Goal: Task Accomplishment & Management: Manage account settings

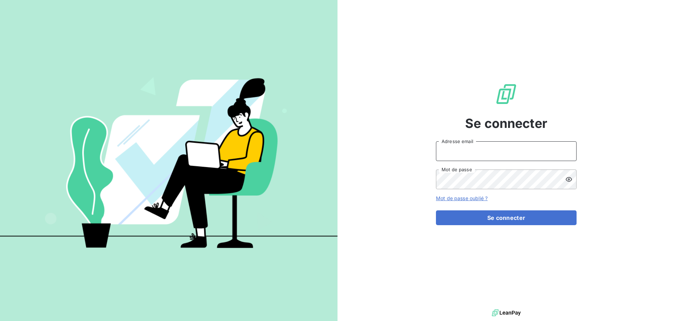
click at [456, 150] on input "Adresse email" at bounding box center [506, 151] width 141 height 20
type input "corinne.halipre@equilibre-france-ergonomie.fr"
click at [567, 177] on icon at bounding box center [569, 179] width 7 height 7
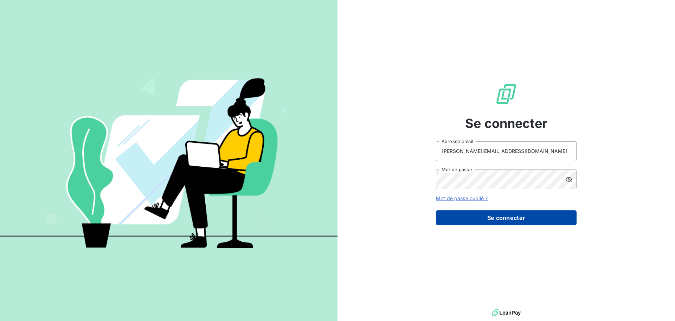
click at [501, 216] on button "Se connecter" at bounding box center [506, 217] width 141 height 15
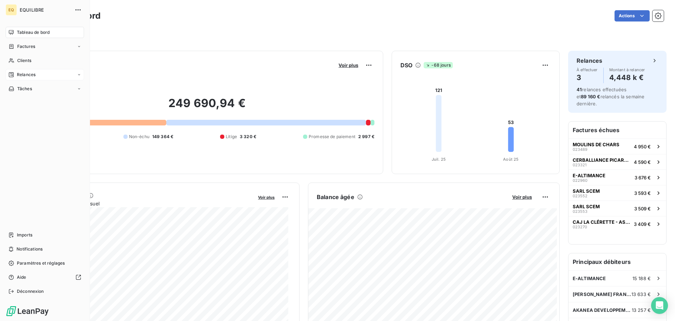
click at [32, 72] on span "Relances" at bounding box center [26, 74] width 19 height 6
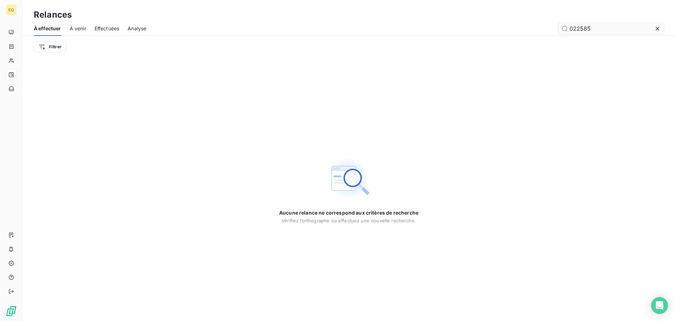
click at [659, 27] on icon at bounding box center [657, 28] width 7 height 7
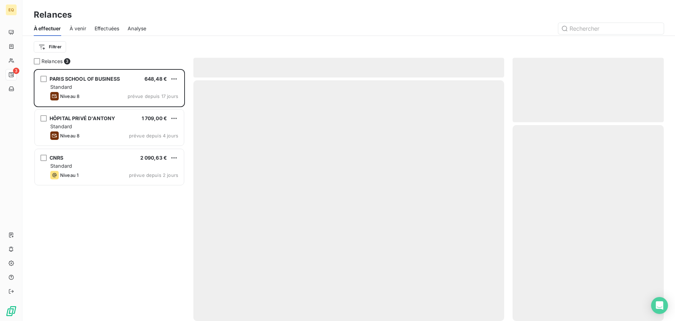
scroll to position [246, 146]
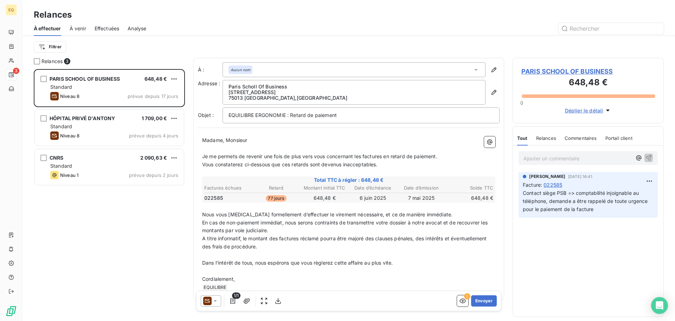
click at [473, 68] on icon at bounding box center [476, 69] width 7 height 7
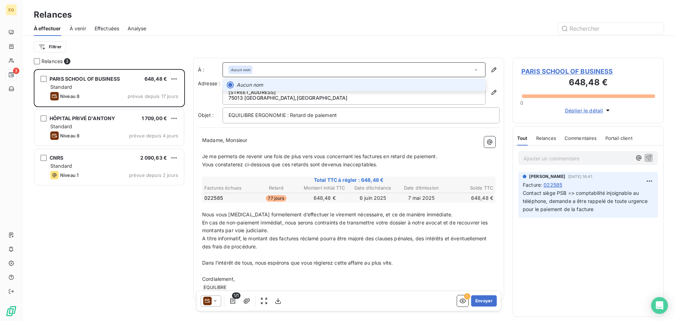
click at [473, 68] on icon at bounding box center [476, 69] width 7 height 7
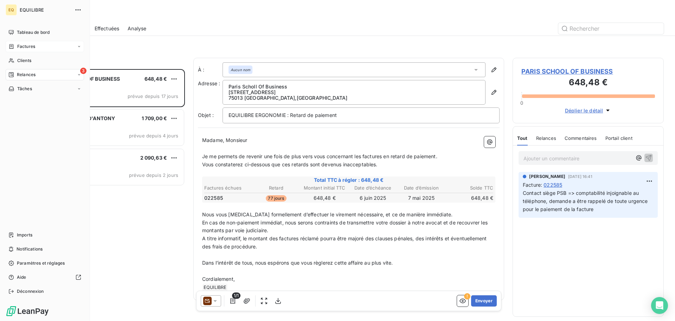
click at [30, 45] on span "Factures" at bounding box center [26, 46] width 18 height 6
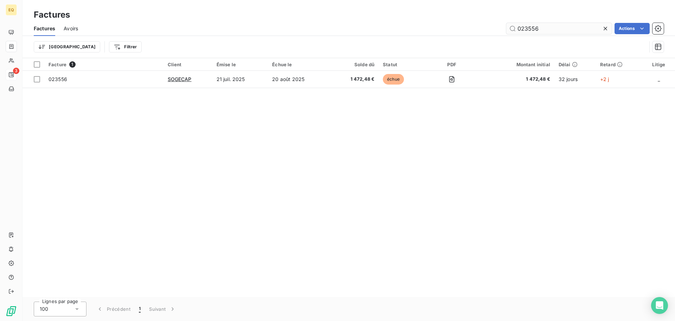
drag, startPoint x: 545, startPoint y: 26, endPoint x: 514, endPoint y: 27, distance: 30.3
click at [515, 27] on input "023556" at bounding box center [560, 28] width 106 height 11
type input "022585"
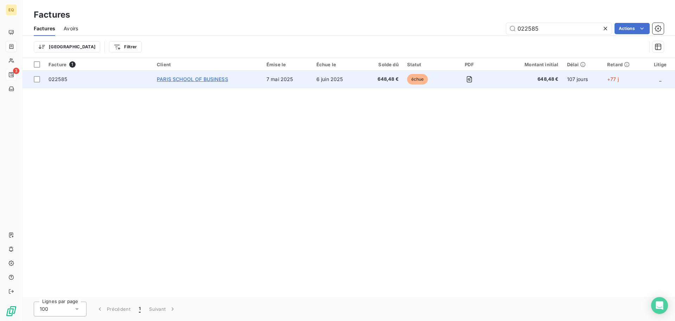
click at [198, 80] on span "PARIS SCHOOL OF BUSINESS" at bounding box center [192, 79] width 71 height 6
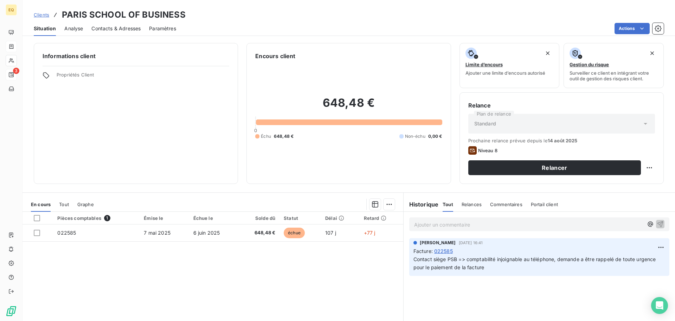
click at [112, 28] on span "Contacts & Adresses" at bounding box center [115, 28] width 49 height 7
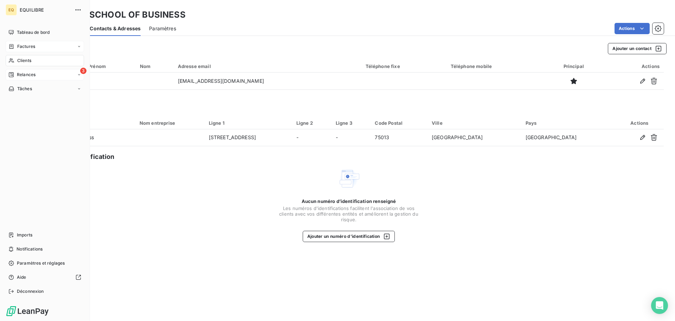
click at [41, 73] on div "3 Relances" at bounding box center [45, 74] width 78 height 11
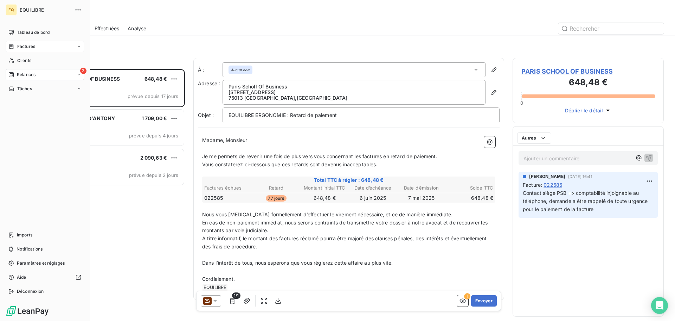
scroll to position [246, 146]
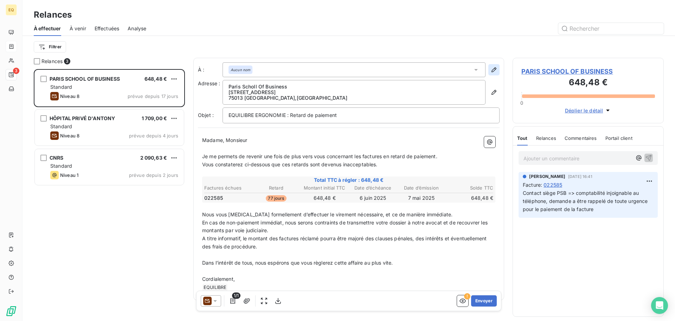
click at [489, 66] on button "button" at bounding box center [494, 69] width 11 height 11
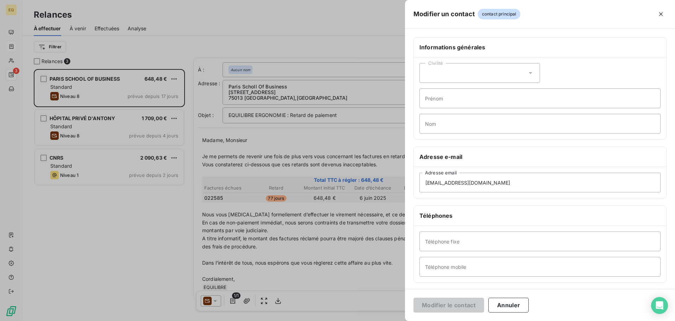
drag, startPoint x: 502, startPoint y: 301, endPoint x: 482, endPoint y: 269, distance: 37.8
click at [502, 301] on button "Annuler" at bounding box center [509, 304] width 40 height 15
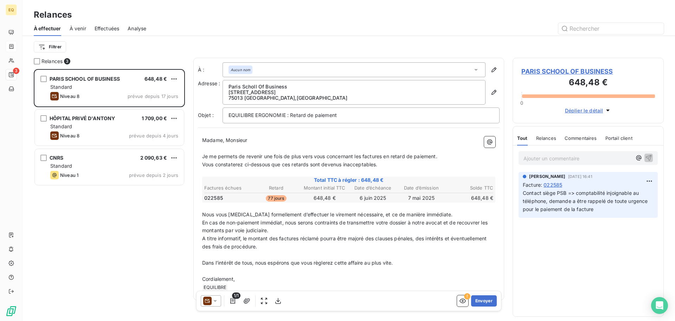
click at [262, 66] on div "Aucun nom" at bounding box center [354, 69] width 263 height 15
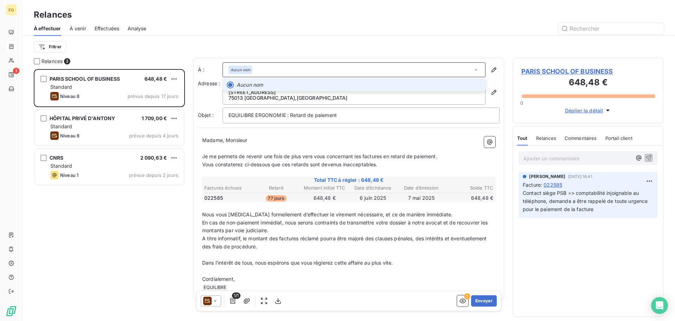
click at [256, 83] on em "Aucun nom" at bounding box center [250, 84] width 26 height 7
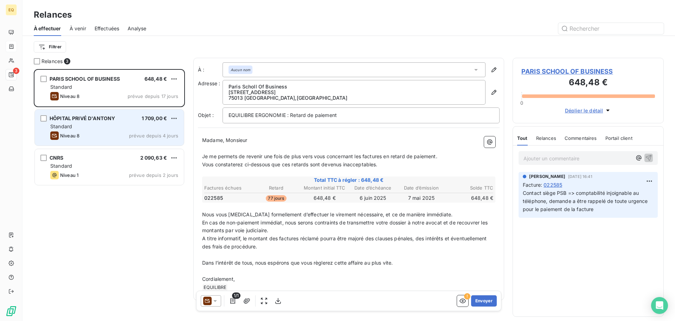
click at [104, 128] on div "Standard" at bounding box center [114, 126] width 128 height 7
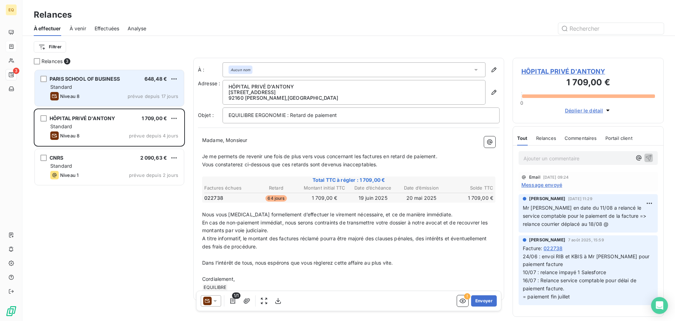
click at [112, 88] on div "Standard" at bounding box center [114, 86] width 128 height 7
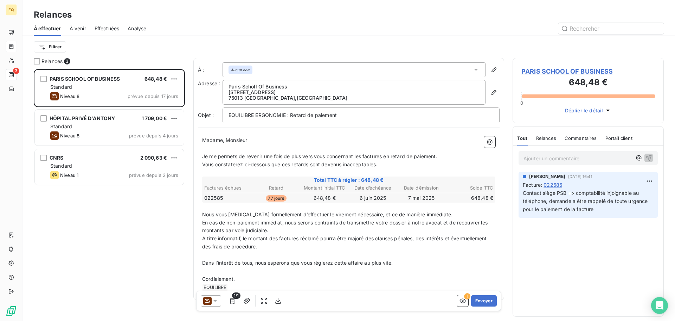
scroll to position [13, 0]
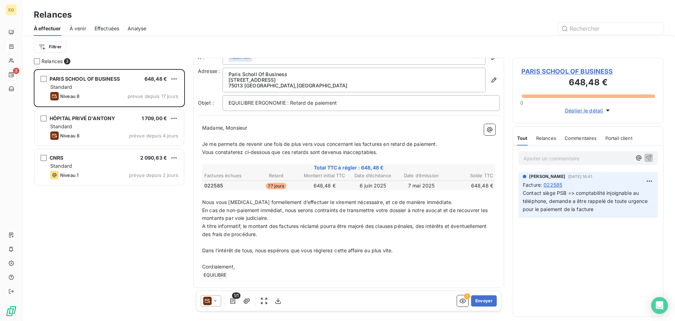
click at [593, 109] on span "Déplier le détail" at bounding box center [584, 110] width 38 height 7
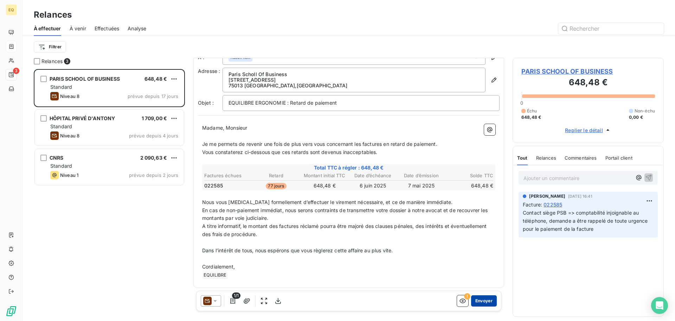
click at [478, 299] on button "Envoyer" at bounding box center [484, 300] width 26 height 11
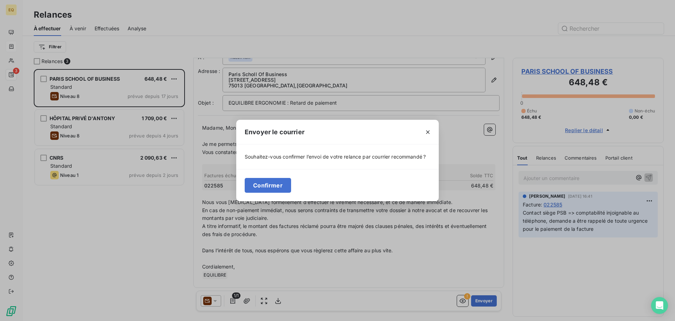
drag, startPoint x: 675, startPoint y: 11, endPoint x: 344, endPoint y: 13, distance: 331.1
click at [344, 13] on div "Envoyer le courrier Souhaitez-vous confirmer l’envoi de votre relance par courr…" at bounding box center [337, 160] width 675 height 321
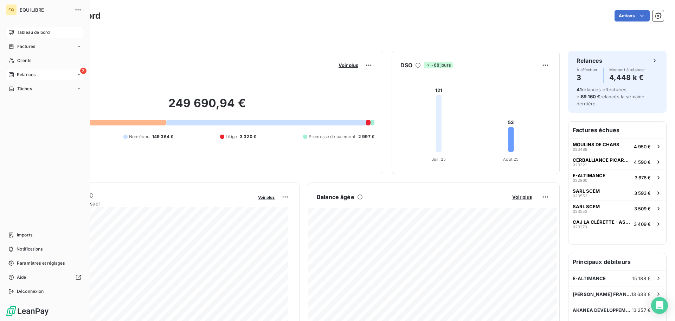
click at [21, 72] on span "Relances" at bounding box center [26, 74] width 19 height 6
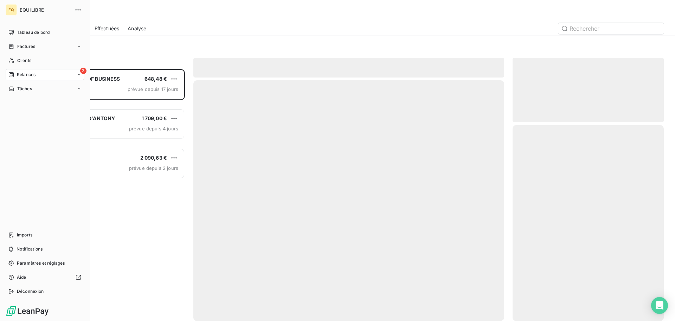
scroll to position [246, 146]
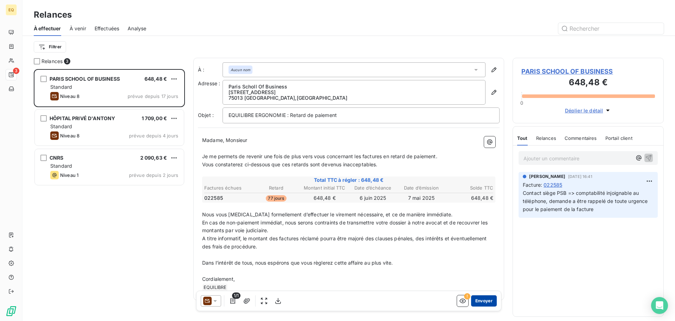
click at [477, 298] on button "Envoyer" at bounding box center [484, 300] width 26 height 11
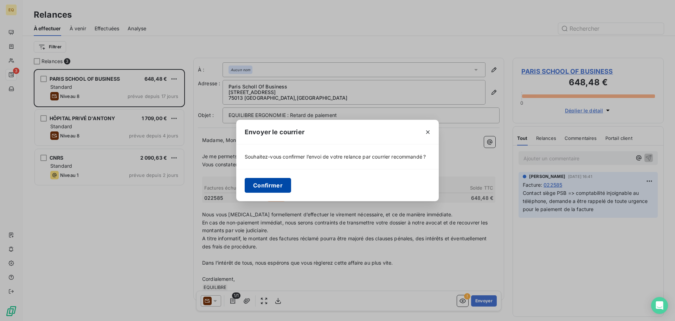
click at [260, 184] on button "Confirmer" at bounding box center [268, 185] width 46 height 15
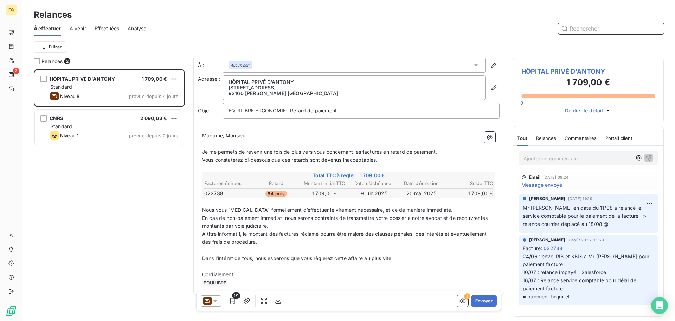
scroll to position [13, 0]
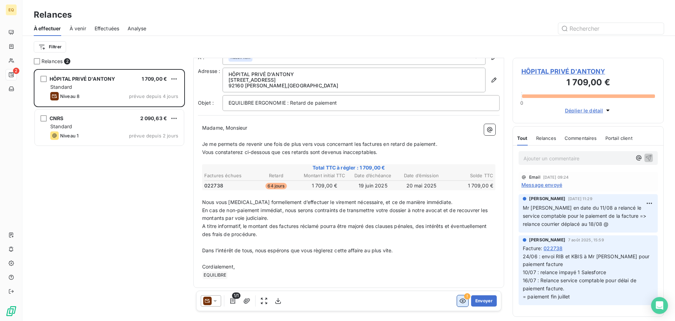
click at [459, 297] on icon "button" at bounding box center [462, 300] width 7 height 7
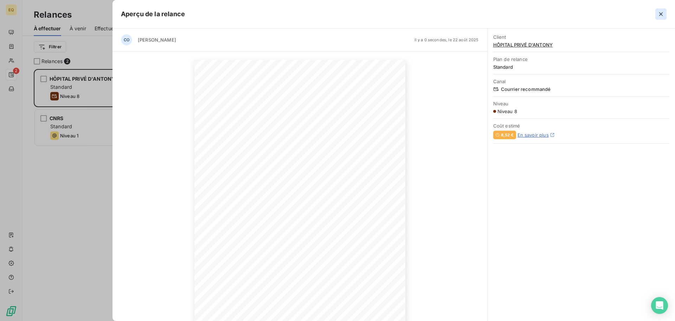
click at [662, 11] on icon "button" at bounding box center [661, 14] width 7 height 7
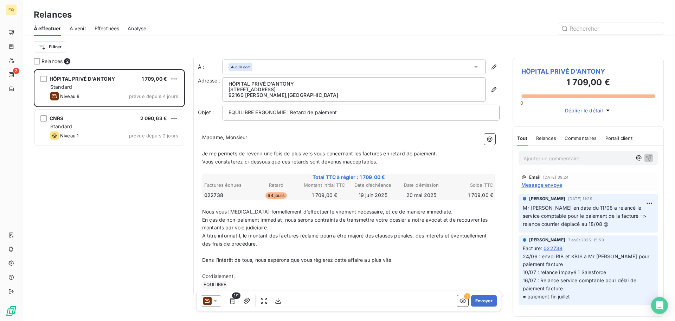
scroll to position [0, 0]
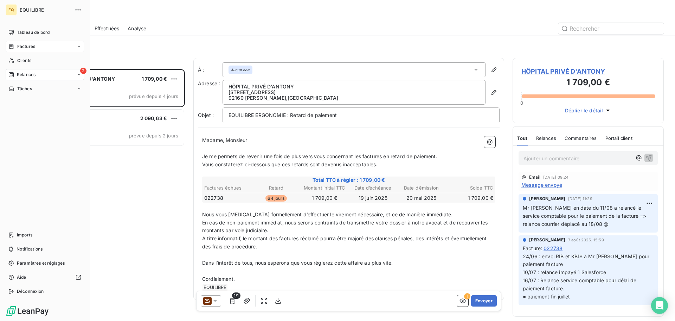
click at [22, 43] on div "Factures" at bounding box center [45, 46] width 78 height 11
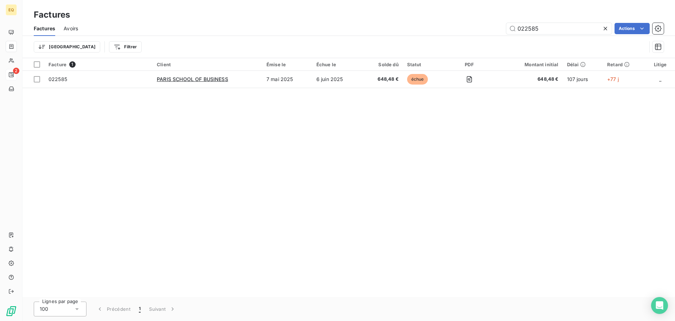
drag, startPoint x: 553, startPoint y: 27, endPoint x: 484, endPoint y: 34, distance: 69.7
click at [484, 34] on div "022585 Actions" at bounding box center [376, 28] width 578 height 11
type input "022738"
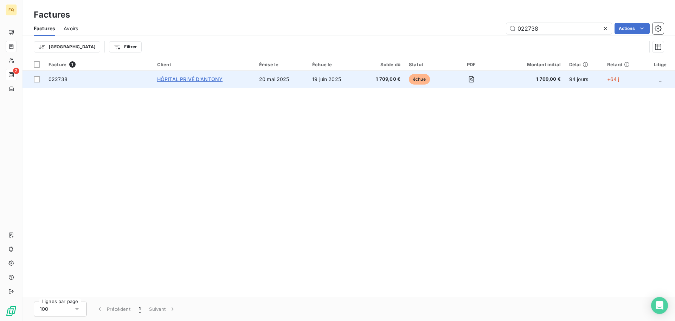
click at [190, 78] on span "HÔPITAL PRIVÉ D'ANTONY" at bounding box center [189, 79] width 65 height 6
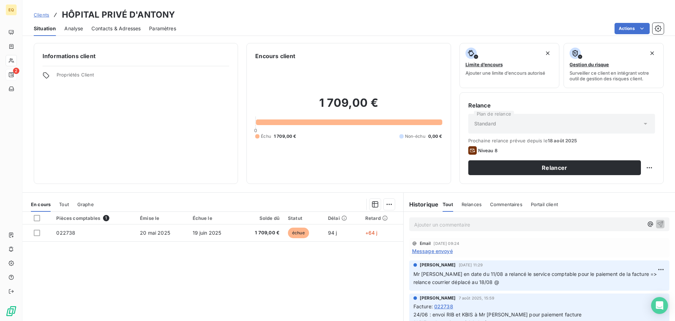
click at [112, 26] on span "Contacts & Adresses" at bounding box center [115, 28] width 49 height 7
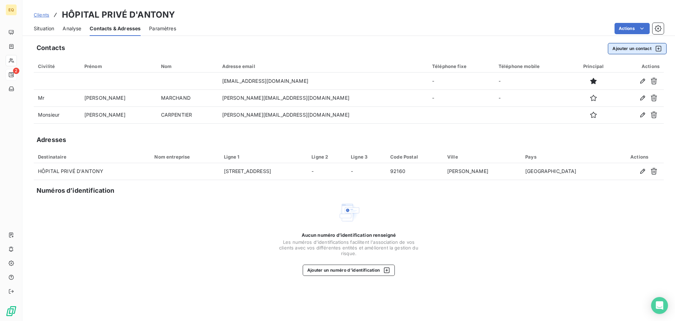
click at [623, 48] on button "Ajouter un contact" at bounding box center [637, 48] width 59 height 11
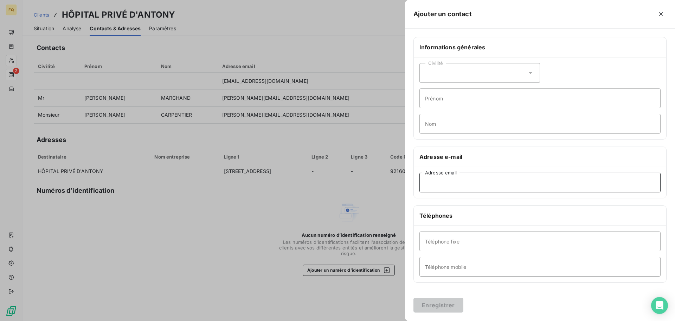
click at [440, 184] on input "Adresse email" at bounding box center [540, 182] width 241 height 20
paste input "[EMAIL_ADDRESS][DOMAIN_NAME]"
type input "[EMAIL_ADDRESS][DOMAIN_NAME]"
drag, startPoint x: 519, startPoint y: 307, endPoint x: 507, endPoint y: 305, distance: 12.1
click at [516, 306] on div "Enregistrer" at bounding box center [540, 304] width 270 height 32
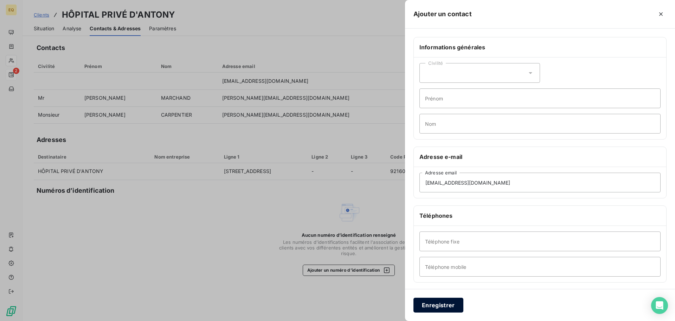
click at [429, 305] on button "Enregistrer" at bounding box center [439, 304] width 50 height 15
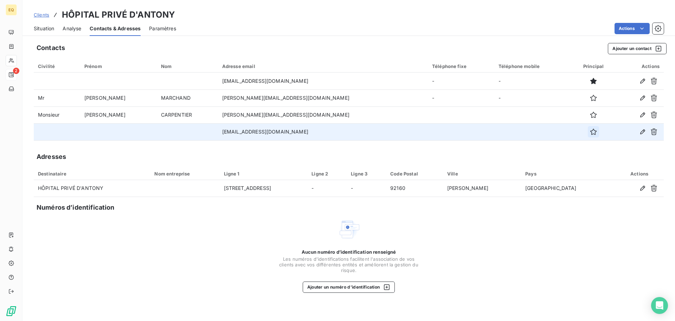
click at [590, 130] on icon "button" at bounding box center [593, 131] width 7 height 7
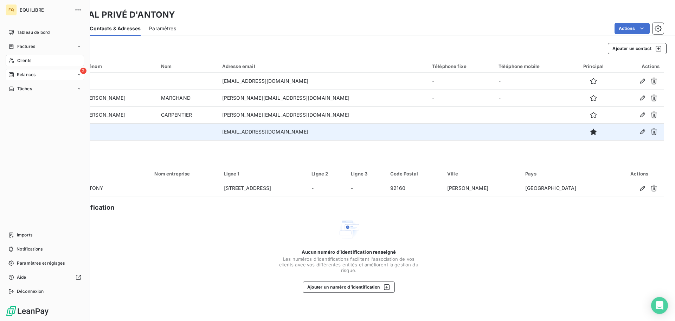
click at [23, 72] on span "Relances" at bounding box center [26, 74] width 19 height 6
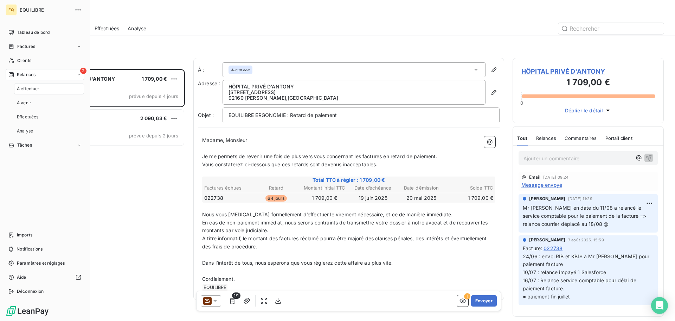
scroll to position [246, 146]
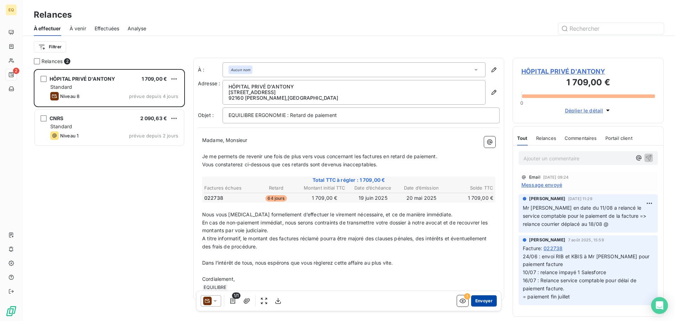
click at [480, 300] on button "Envoyer" at bounding box center [484, 300] width 26 height 11
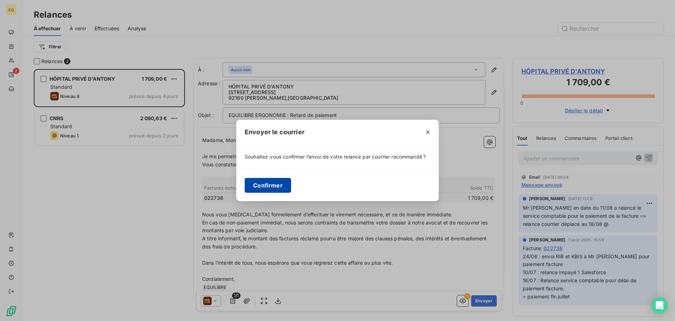
click at [269, 184] on button "Confirmer" at bounding box center [268, 185] width 46 height 15
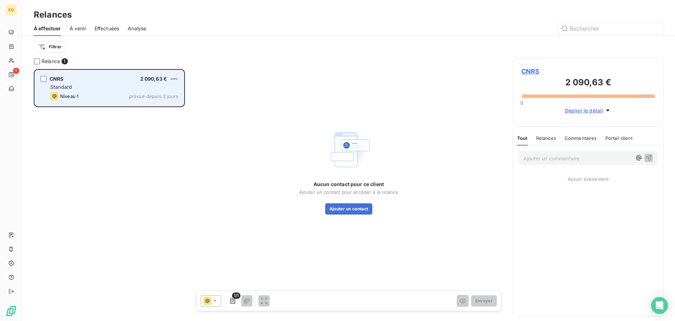
click at [93, 89] on div "Standard" at bounding box center [114, 86] width 128 height 7
click at [133, 97] on span "prévue depuis 2 jours" at bounding box center [153, 96] width 49 height 6
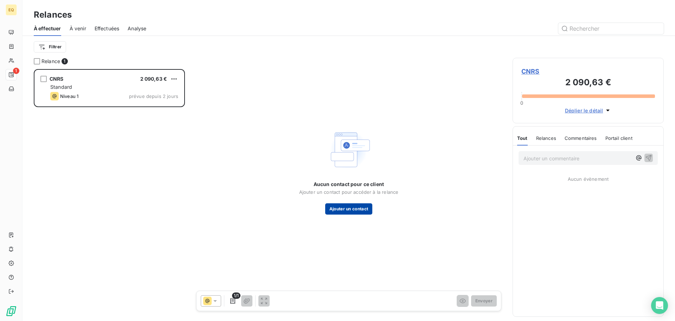
click at [342, 208] on button "Ajouter un contact" at bounding box center [348, 208] width 47 height 11
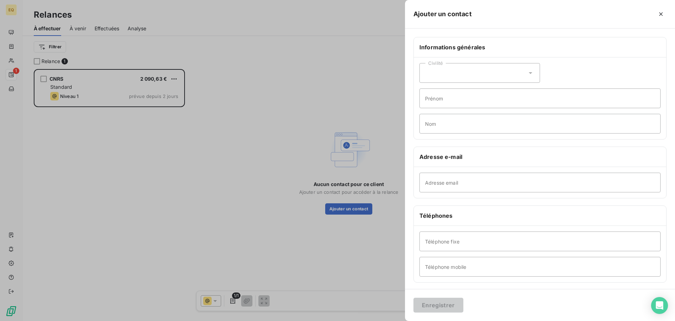
click at [273, 98] on div at bounding box center [337, 160] width 675 height 321
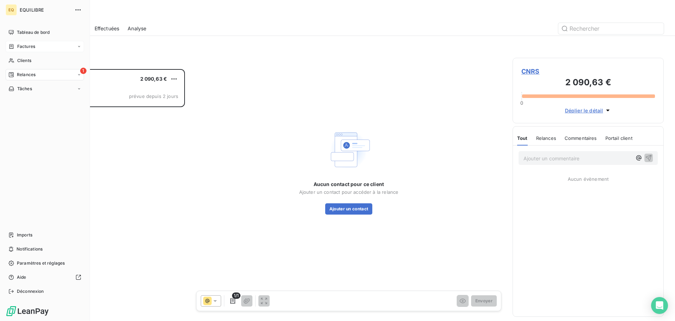
click at [33, 45] on span "Factures" at bounding box center [26, 46] width 18 height 6
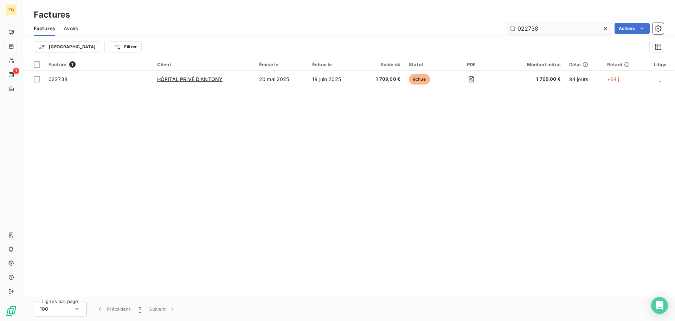
drag, startPoint x: 545, startPoint y: 27, endPoint x: 508, endPoint y: 27, distance: 36.6
click at [508, 27] on input "022738" at bounding box center [560, 28] width 106 height 11
type input "023537"
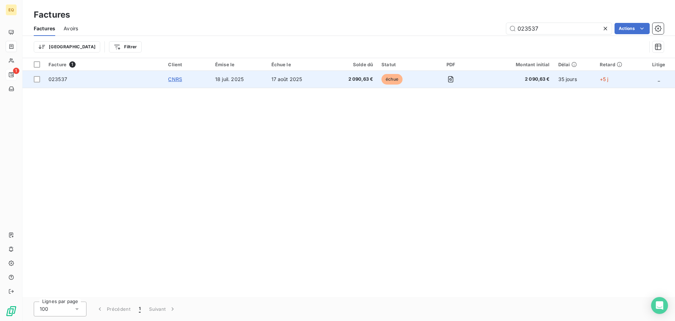
click at [180, 80] on span "CNRS" at bounding box center [175, 79] width 14 height 6
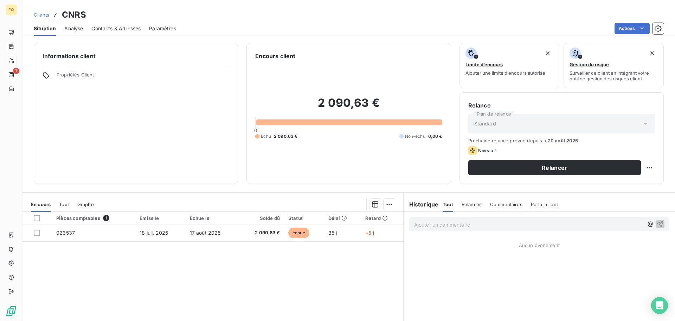
click at [115, 28] on span "Contacts & Adresses" at bounding box center [115, 28] width 49 height 7
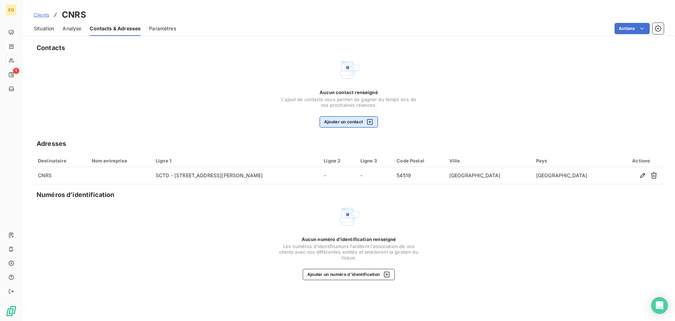
click at [341, 120] on button "Ajouter un contact" at bounding box center [349, 121] width 59 height 11
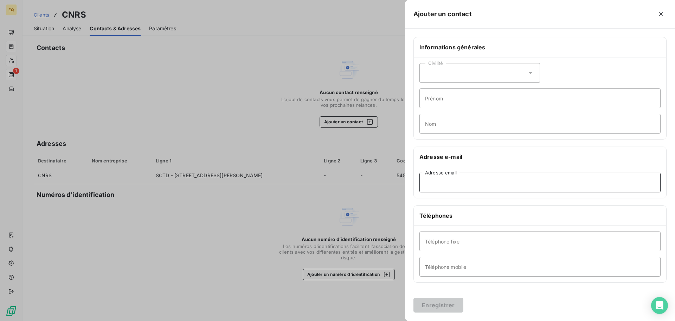
click at [448, 184] on input "Adresse email" at bounding box center [540, 182] width 241 height 20
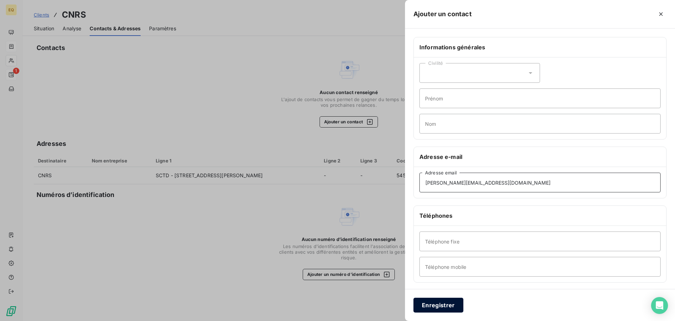
type input "[PERSON_NAME][EMAIL_ADDRESS][DOMAIN_NAME]"
drag, startPoint x: 433, startPoint y: 303, endPoint x: 409, endPoint y: 271, distance: 39.7
click at [433, 302] on button "Enregistrer" at bounding box center [439, 304] width 50 height 15
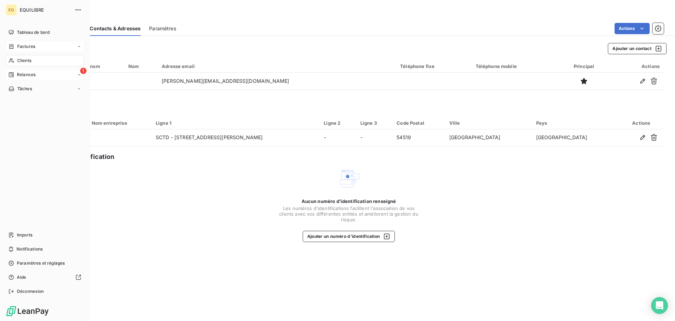
click at [20, 74] on span "Relances" at bounding box center [26, 74] width 19 height 6
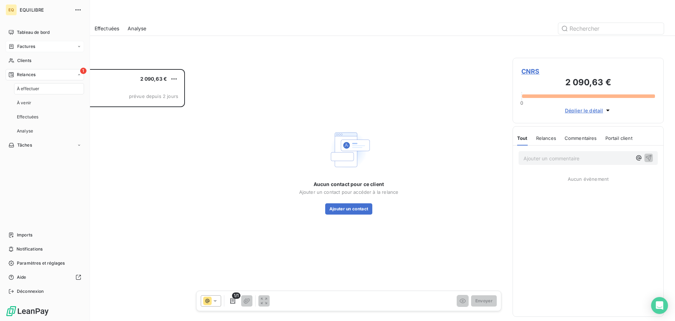
scroll to position [246, 146]
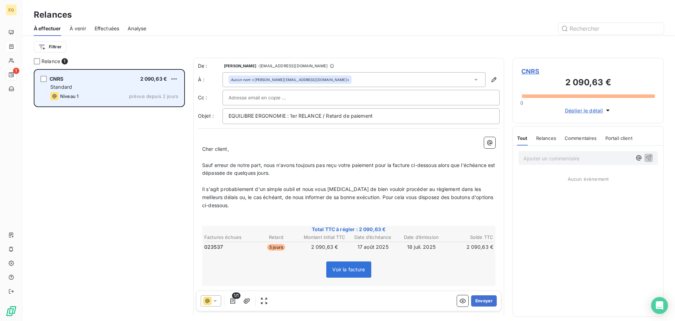
click at [97, 89] on div "Standard" at bounding box center [114, 86] width 128 height 7
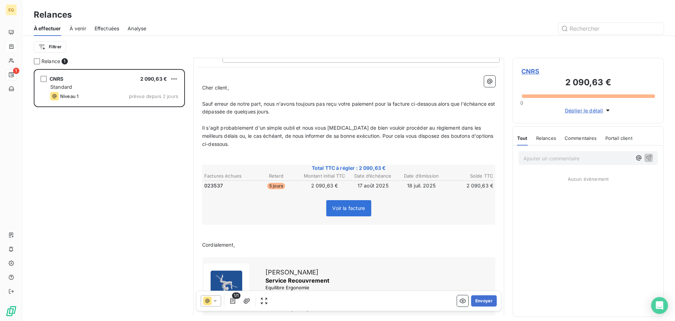
scroll to position [71, 0]
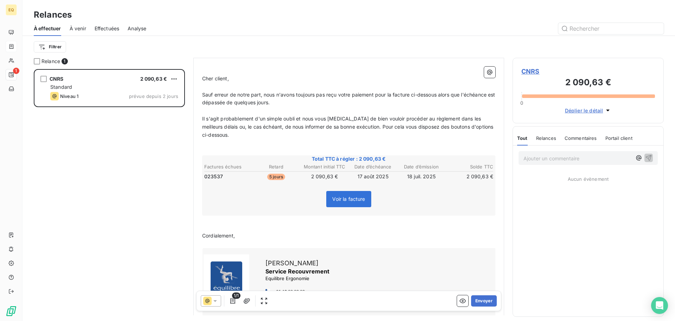
click at [590, 108] on span "Déplier le détail" at bounding box center [584, 110] width 38 height 7
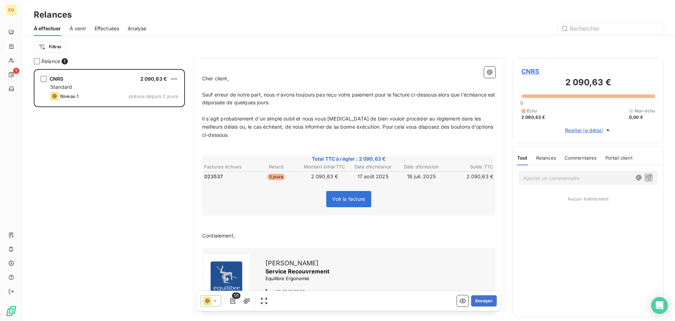
click at [584, 129] on span "Replier le détail" at bounding box center [584, 129] width 38 height 7
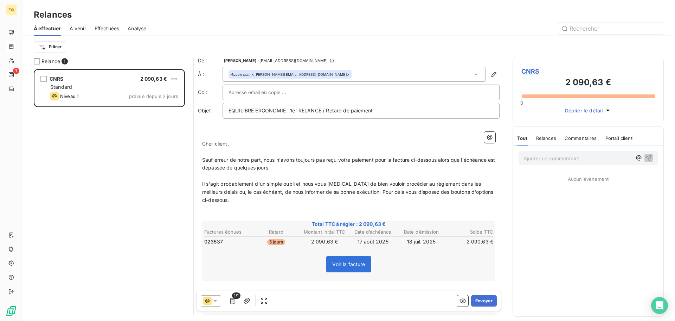
scroll to position [0, 0]
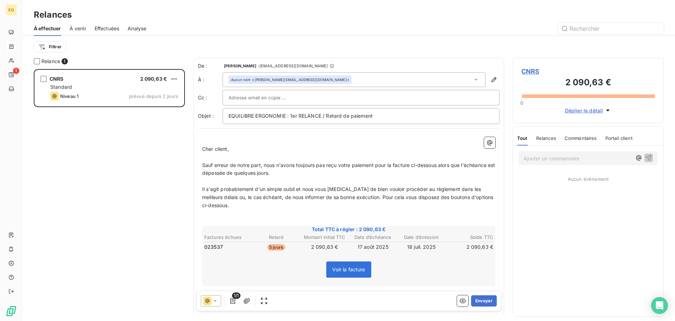
click at [216, 220] on p "﻿" at bounding box center [348, 221] width 293 height 8
click at [80, 27] on span "À venir" at bounding box center [78, 28] width 17 height 7
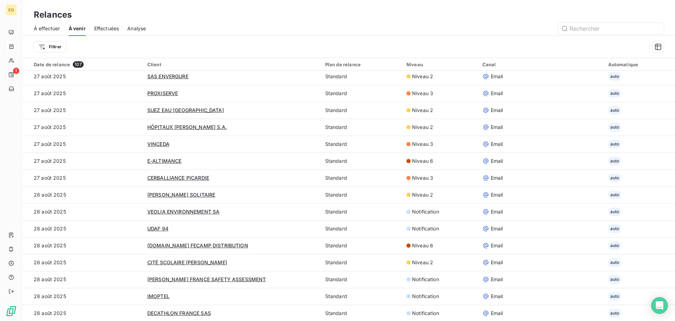
scroll to position [317, 0]
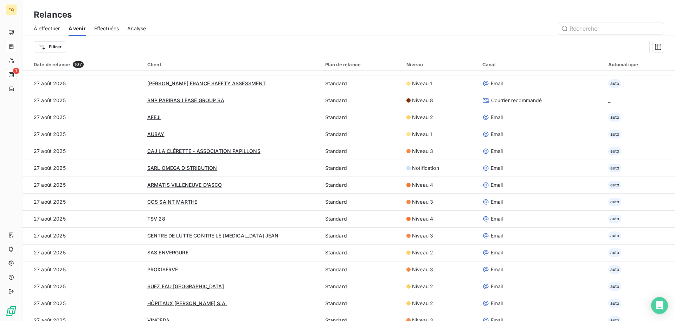
click at [108, 26] on span "Effectuées" at bounding box center [106, 28] width 25 height 7
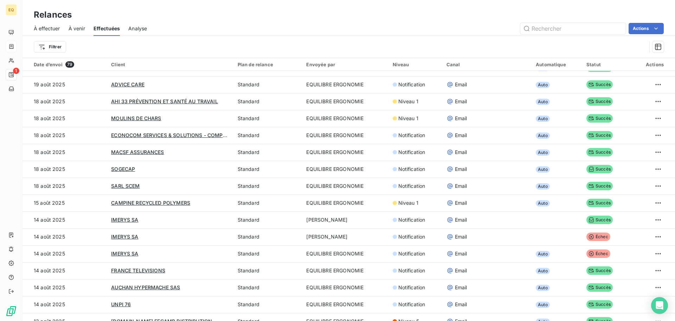
scroll to position [317, 0]
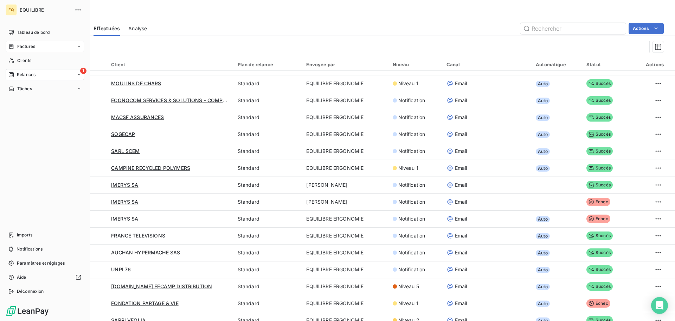
click at [36, 73] on div "1 Relances" at bounding box center [45, 74] width 78 height 11
click at [31, 86] on span "À effectuer" at bounding box center [28, 88] width 23 height 6
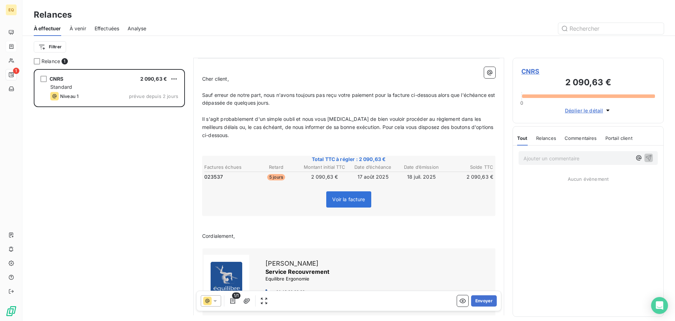
scroll to position [71, 0]
click at [610, 109] on icon "button" at bounding box center [608, 110] width 7 height 7
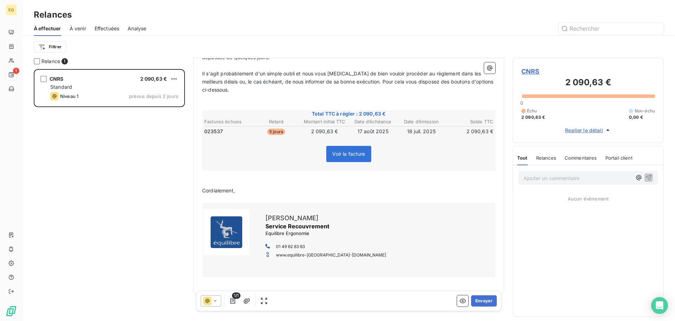
scroll to position [123, 0]
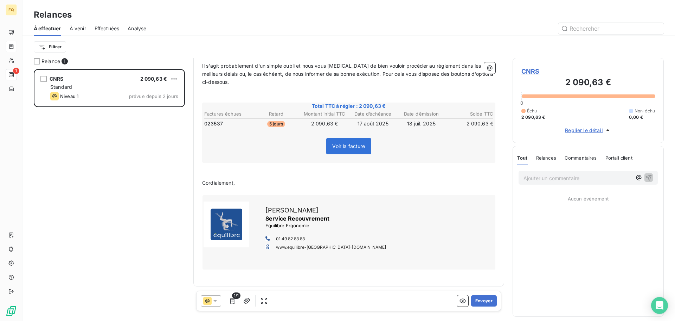
click at [343, 145] on span "Voir la facture" at bounding box center [348, 146] width 33 height 6
click at [362, 86] on p "﻿" at bounding box center [348, 90] width 293 height 8
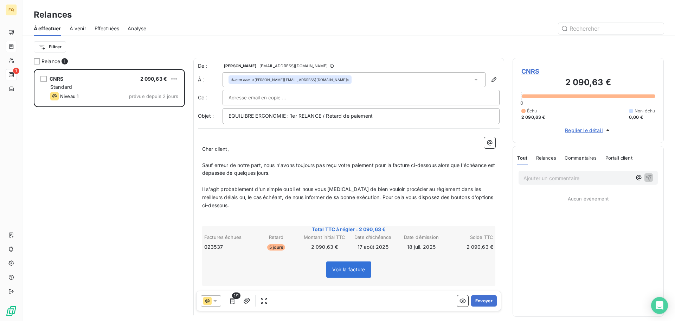
click at [473, 78] on icon at bounding box center [476, 79] width 7 height 7
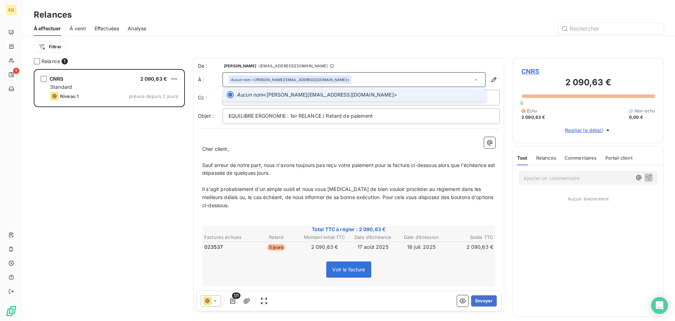
click at [473, 78] on icon at bounding box center [476, 79] width 7 height 7
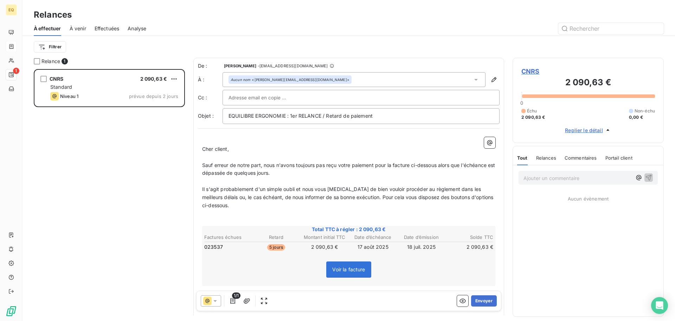
drag, startPoint x: 480, startPoint y: 300, endPoint x: 571, endPoint y: 247, distance: 105.5
click at [572, 249] on div "Relance 1 CNRS 2 090,63 € Standard Niveau 1 prévue depuis 2 jours De : [PERSON_…" at bounding box center [349, 189] width 653 height 263
click at [481, 298] on button "Envoyer" at bounding box center [484, 300] width 26 height 11
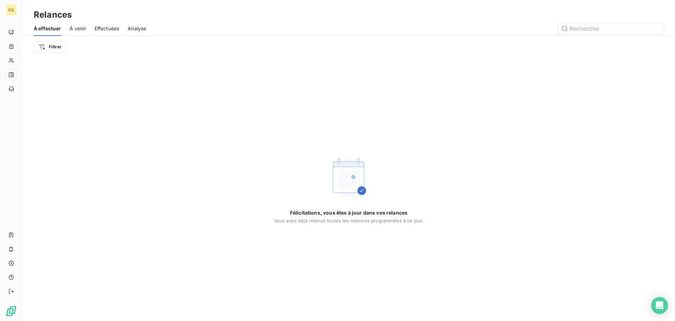
click at [78, 27] on span "À venir" at bounding box center [78, 28] width 17 height 7
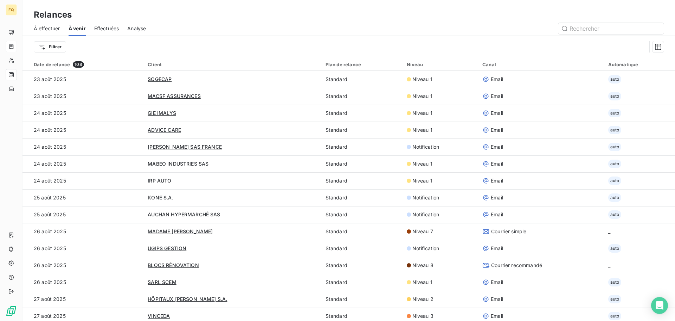
click at [107, 28] on span "Effectuées" at bounding box center [106, 28] width 25 height 7
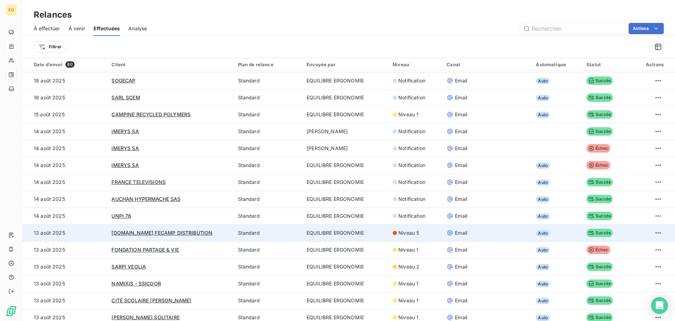
scroll to position [493, 0]
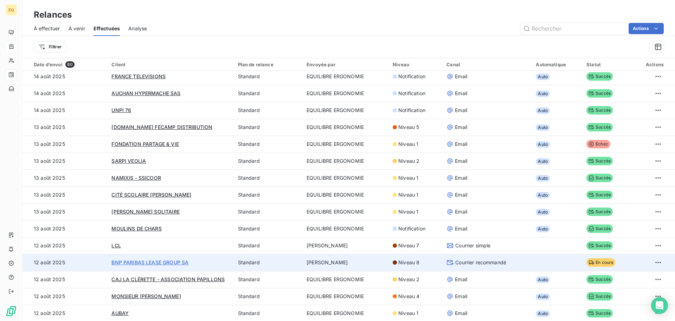
click at [170, 261] on span "BNP PARIBAS LEASE GROUP SA" at bounding box center [150, 262] width 77 height 6
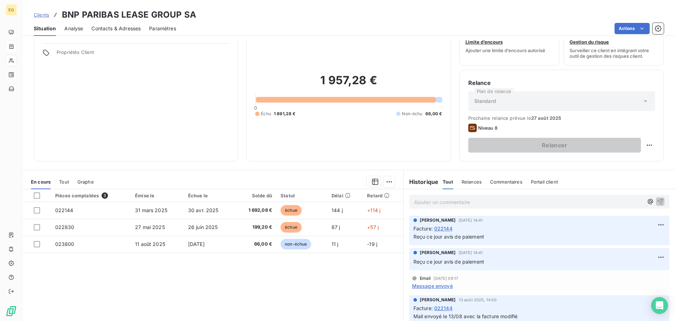
scroll to position [47, 0]
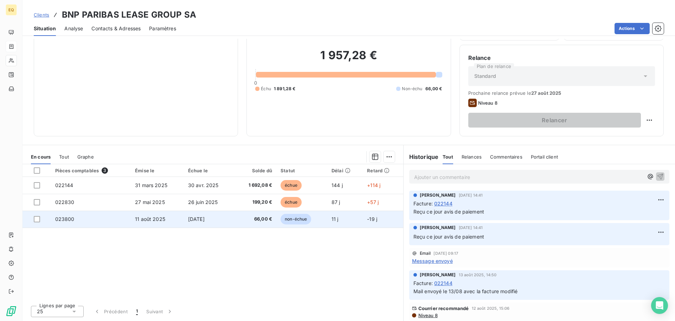
click at [191, 217] on span "[DATE]" at bounding box center [196, 219] width 17 height 6
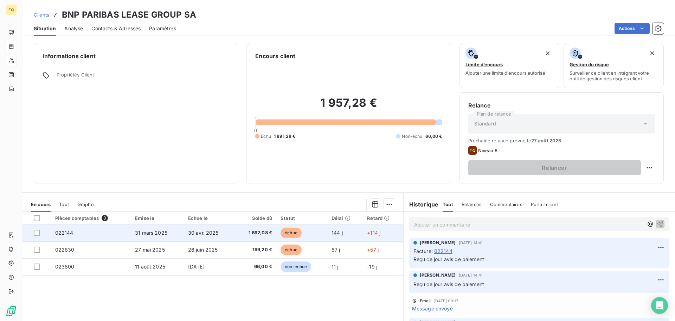
click at [211, 232] on span "30 avr. 2025" at bounding box center [203, 232] width 31 height 6
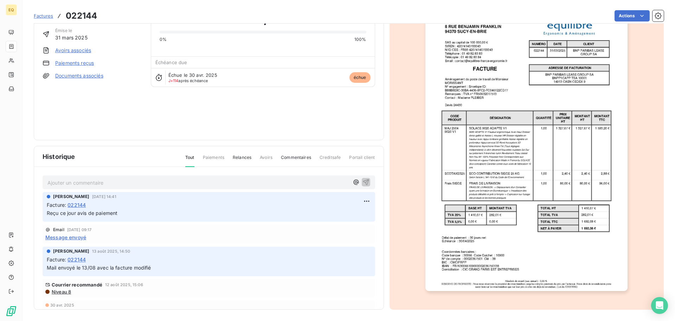
scroll to position [7, 0]
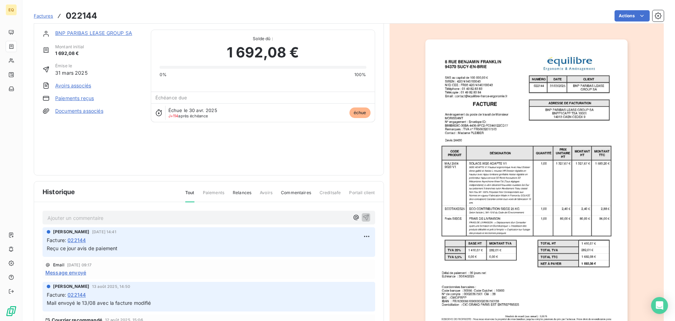
click at [84, 97] on link "Paiements reçus" at bounding box center [74, 98] width 39 height 7
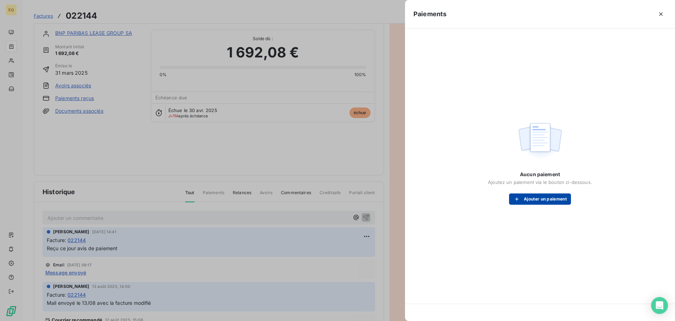
click at [537, 197] on button "Ajouter un paiement" at bounding box center [540, 198] width 62 height 11
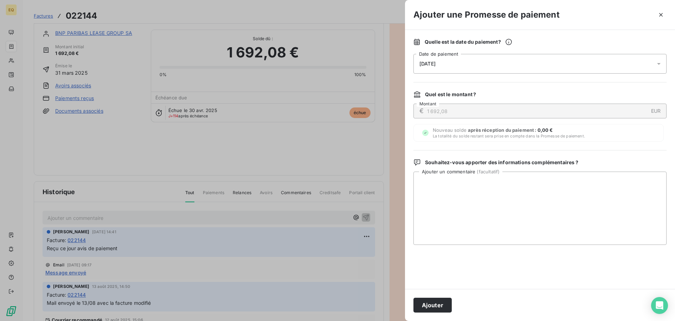
click at [560, 59] on div "[DATE]" at bounding box center [540, 64] width 253 height 20
click at [129, 11] on div at bounding box center [337, 160] width 675 height 321
